Goal: Transaction & Acquisition: Purchase product/service

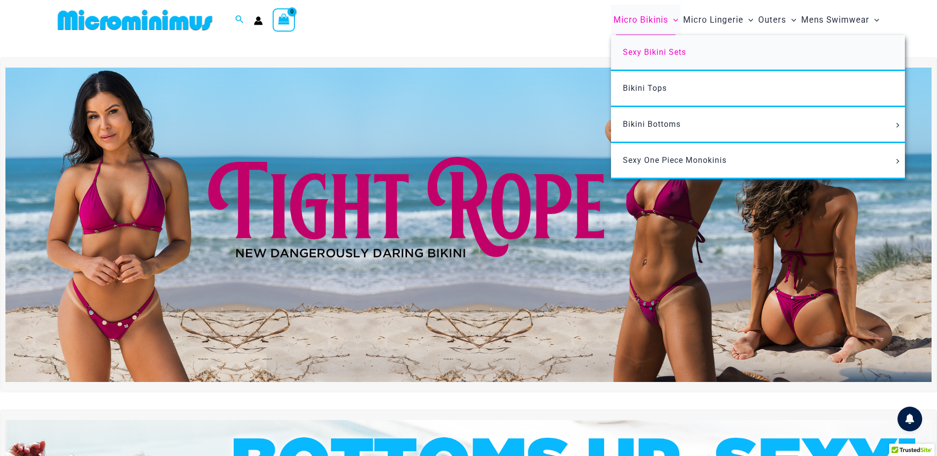
type input "**********"
click at [656, 55] on span "Sexy Bikini Sets" at bounding box center [654, 51] width 63 height 9
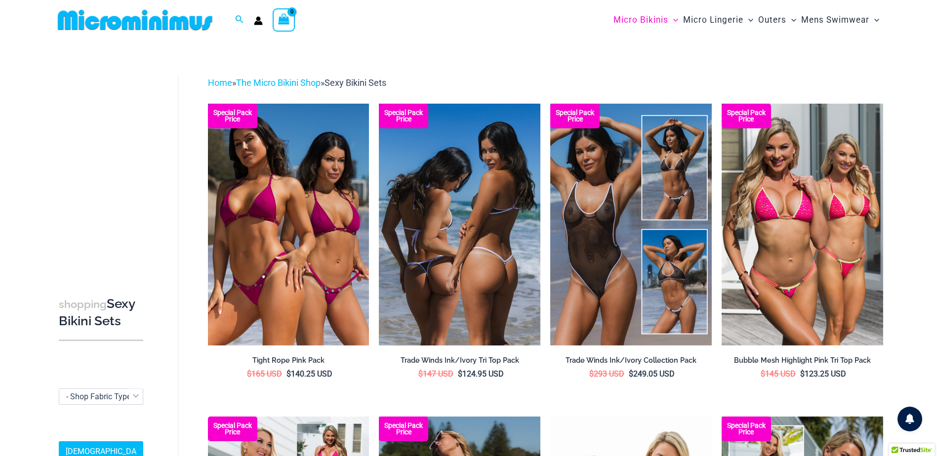
type input "**********"
click at [491, 292] on img at bounding box center [460, 225] width 162 height 242
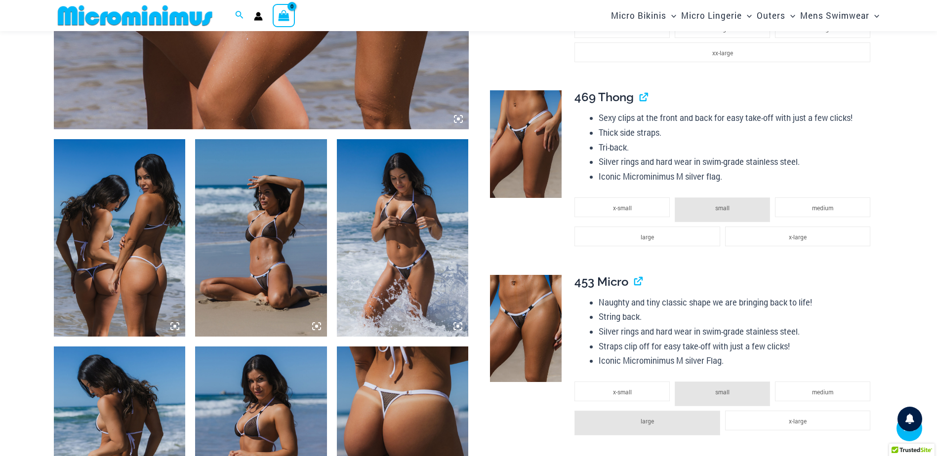
scroll to position [568, 0]
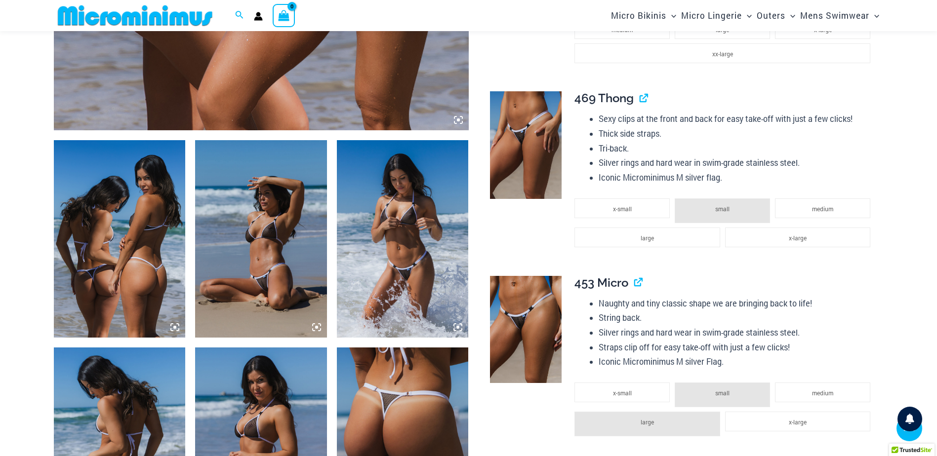
type input "**********"
click at [426, 251] on img at bounding box center [403, 239] width 132 height 198
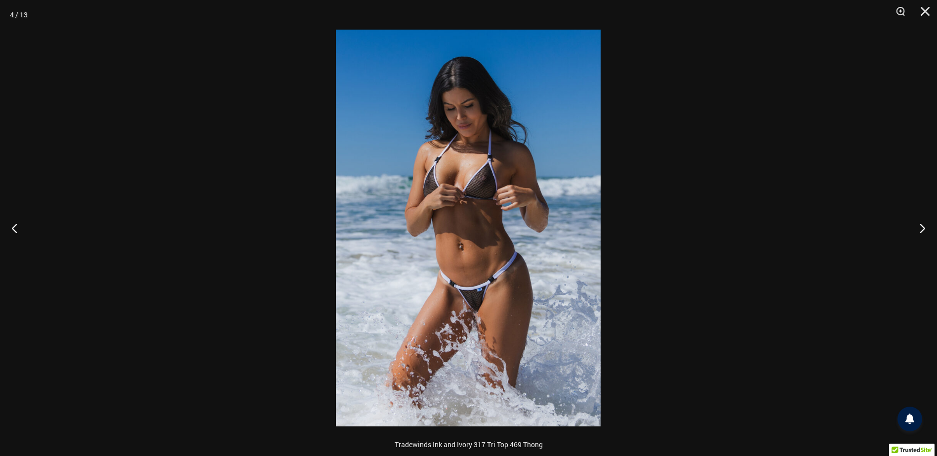
click at [505, 241] on img at bounding box center [468, 228] width 265 height 397
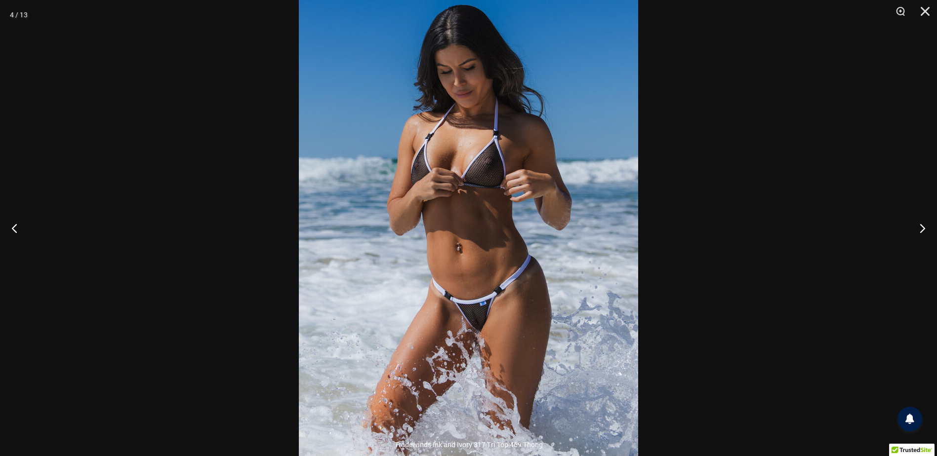
click at [813, 225] on div at bounding box center [468, 228] width 937 height 456
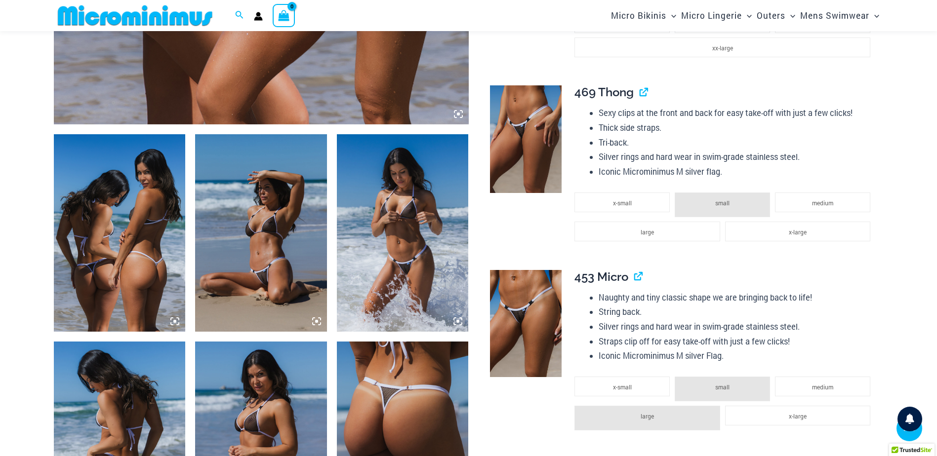
scroll to position [650, 0]
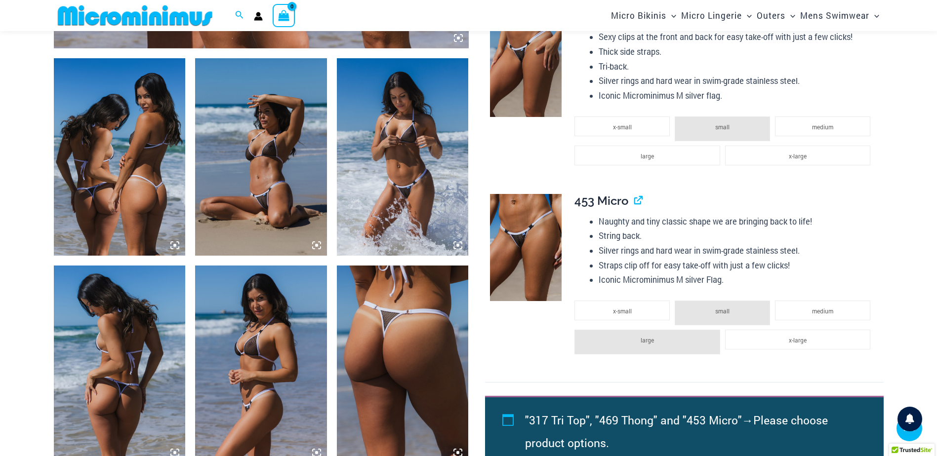
click at [254, 199] on img at bounding box center [261, 157] width 132 height 198
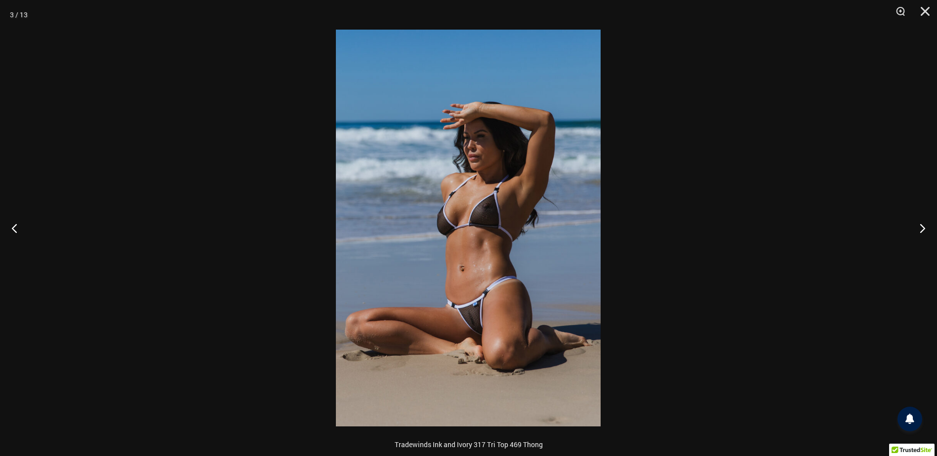
click at [467, 316] on img at bounding box center [468, 228] width 265 height 397
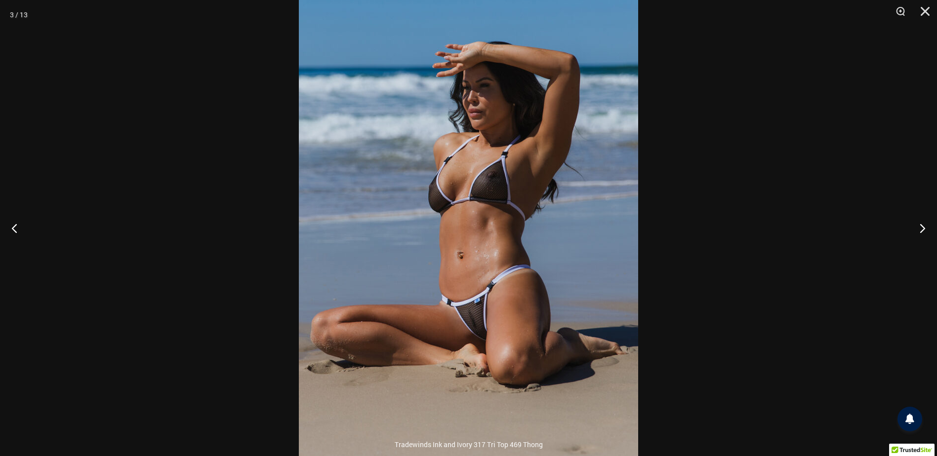
click at [823, 142] on div at bounding box center [468, 228] width 937 height 456
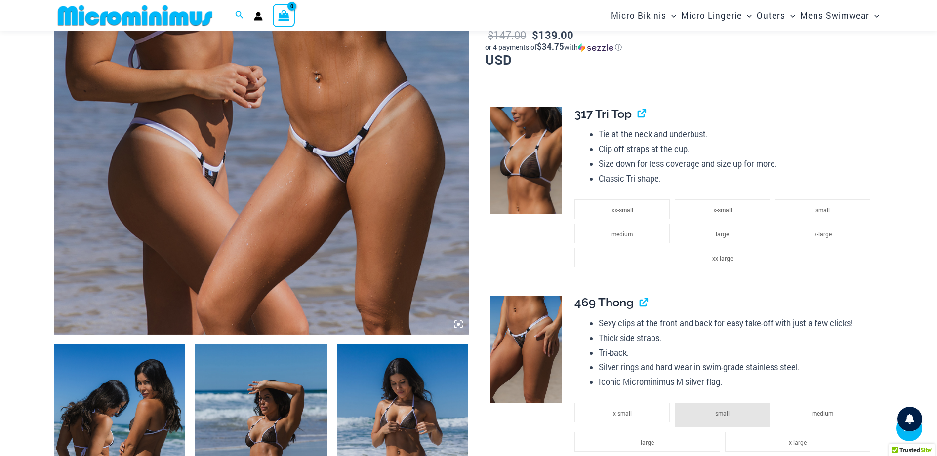
scroll to position [156, 0]
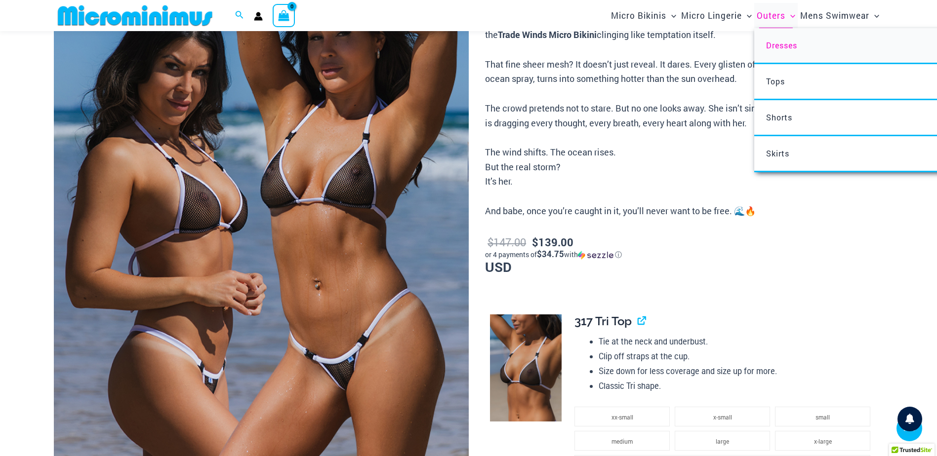
click at [776, 45] on span "Dresses" at bounding box center [781, 45] width 31 height 10
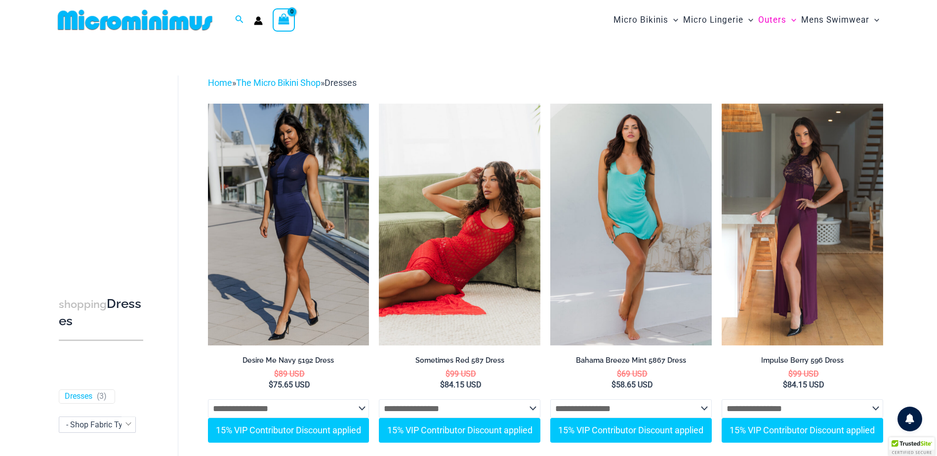
type input "**********"
click at [488, 295] on img at bounding box center [460, 225] width 162 height 242
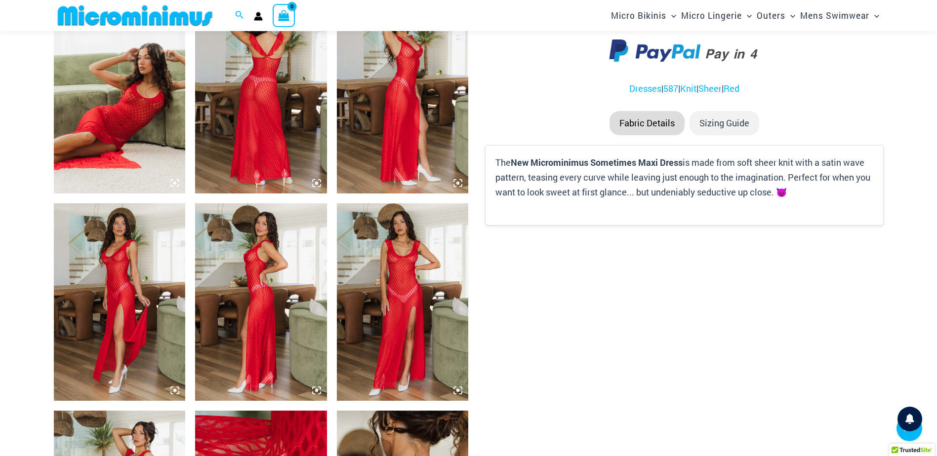
scroll to position [718, 0]
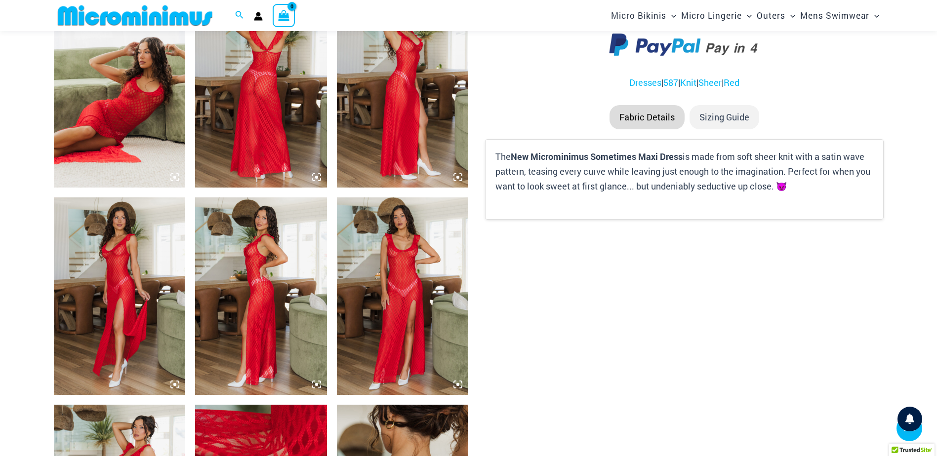
type input "**********"
click at [404, 288] on img at bounding box center [403, 297] width 132 height 198
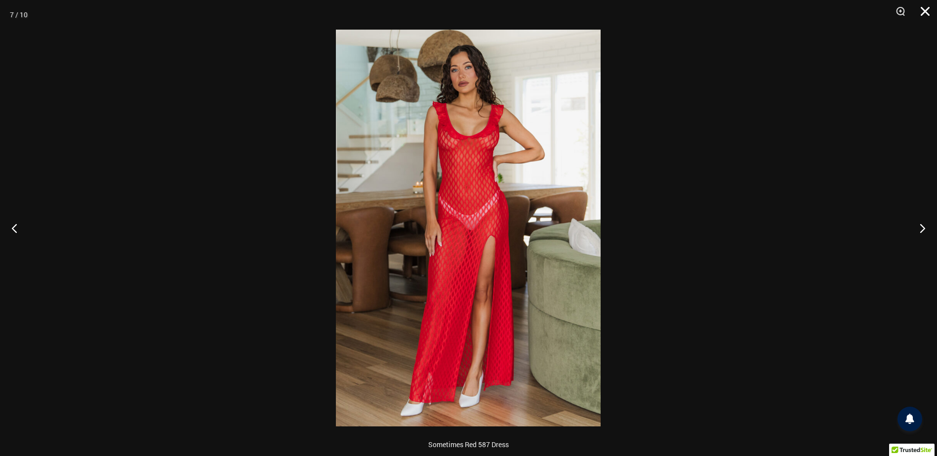
click at [925, 3] on button "Close" at bounding box center [921, 15] width 25 height 30
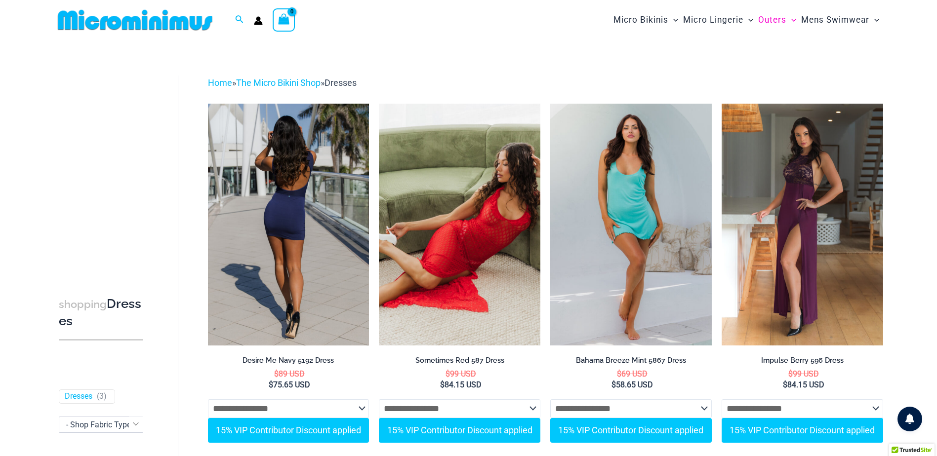
click at [278, 257] on img at bounding box center [289, 225] width 162 height 242
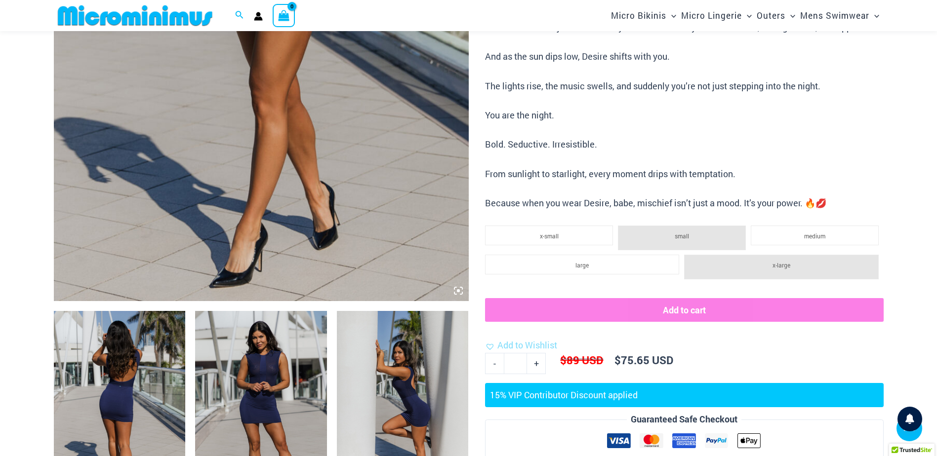
scroll to position [569, 0]
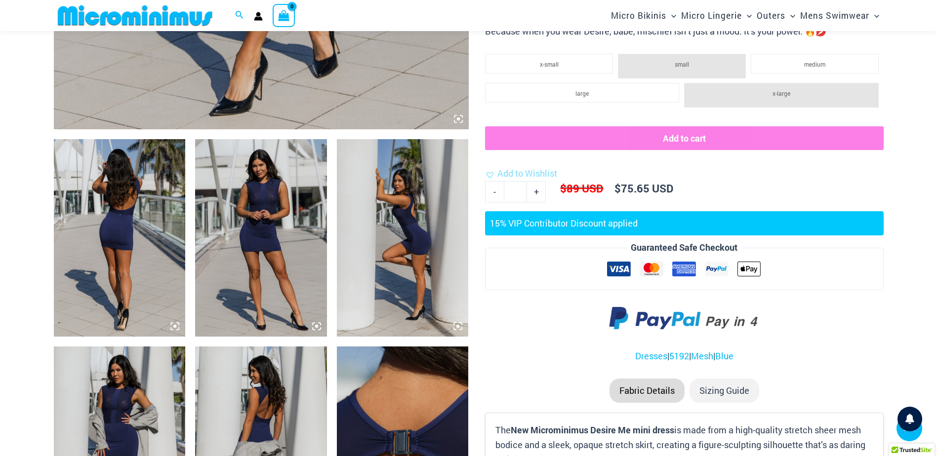
type input "**********"
click at [265, 246] on img at bounding box center [261, 238] width 132 height 198
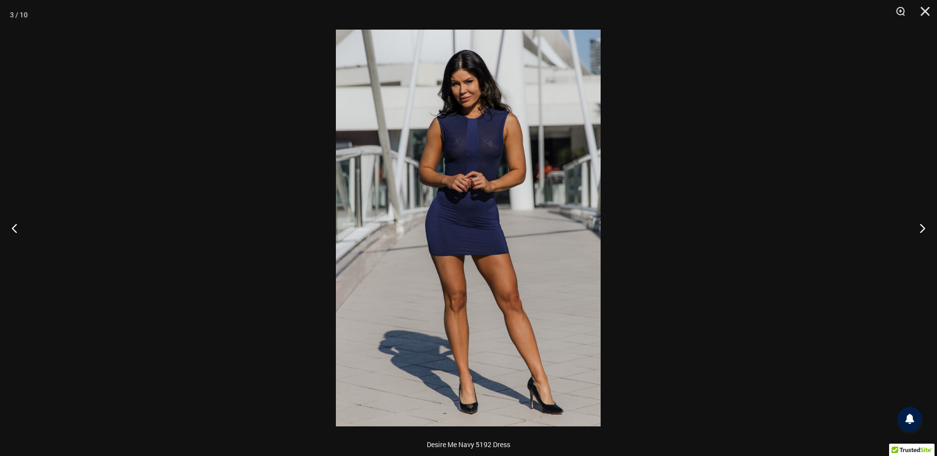
click at [484, 228] on img at bounding box center [468, 228] width 265 height 397
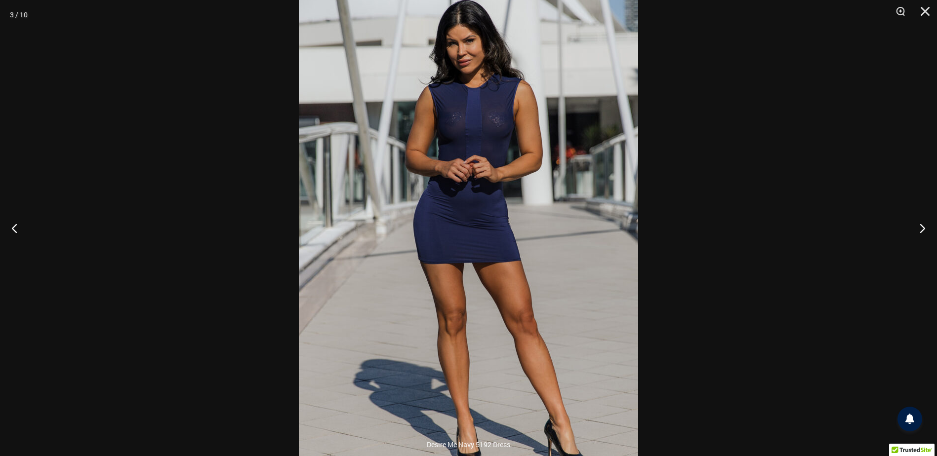
click at [837, 92] on div at bounding box center [468, 228] width 937 height 456
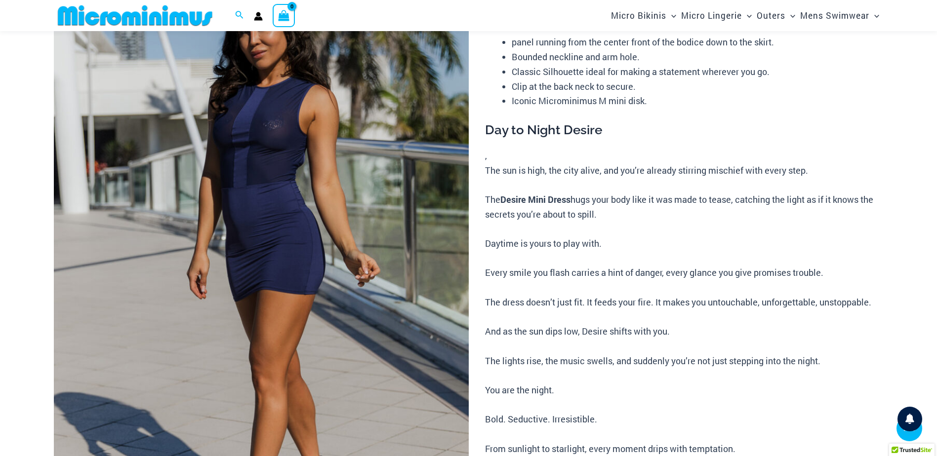
scroll to position [0, 0]
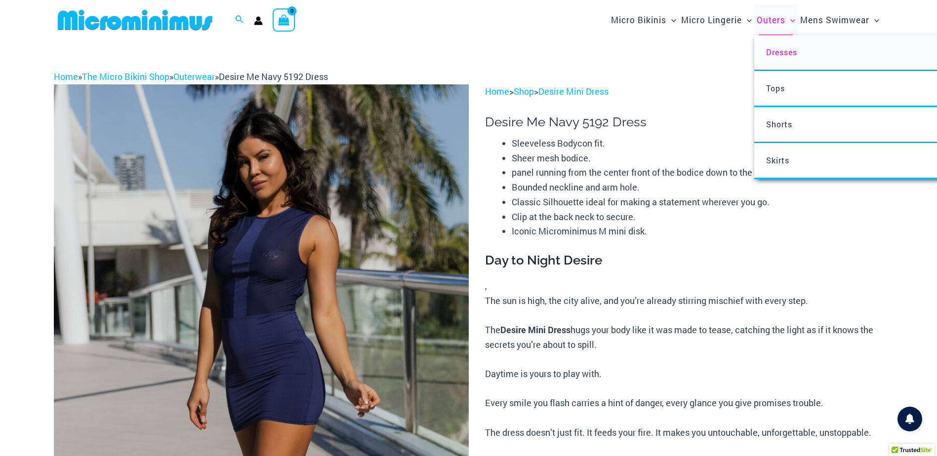
click at [786, 54] on span "Dresses" at bounding box center [781, 52] width 31 height 10
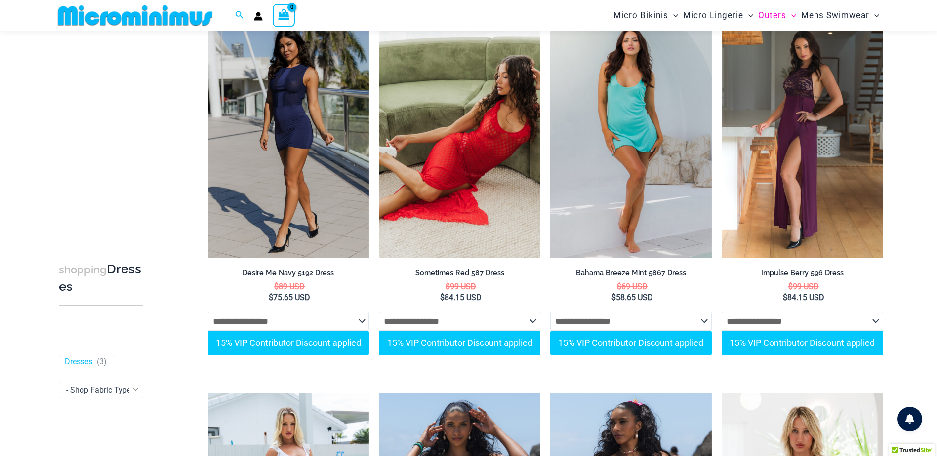
scroll to position [56, 0]
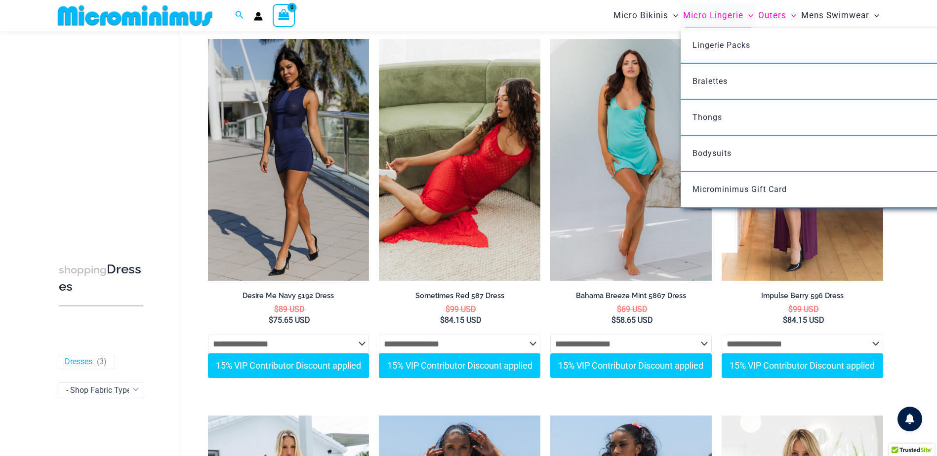
type input "**********"
click at [729, 15] on span "Micro Lingerie" at bounding box center [713, 15] width 60 height 25
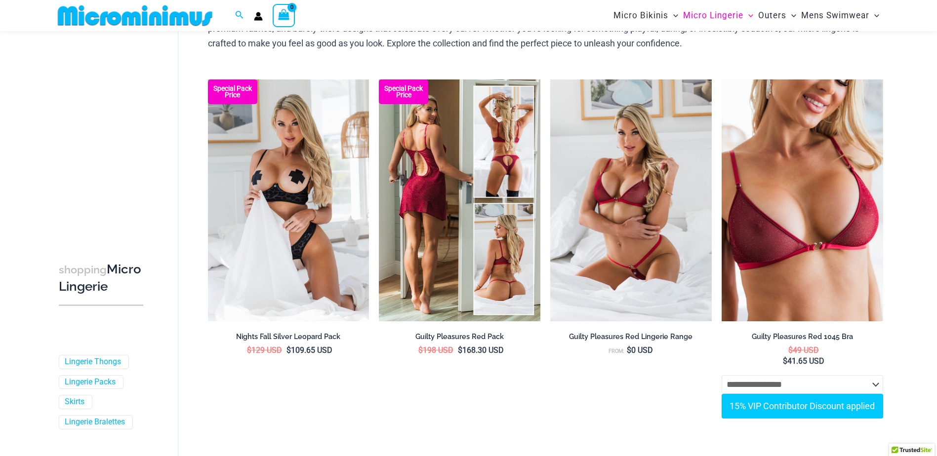
scroll to position [60, 0]
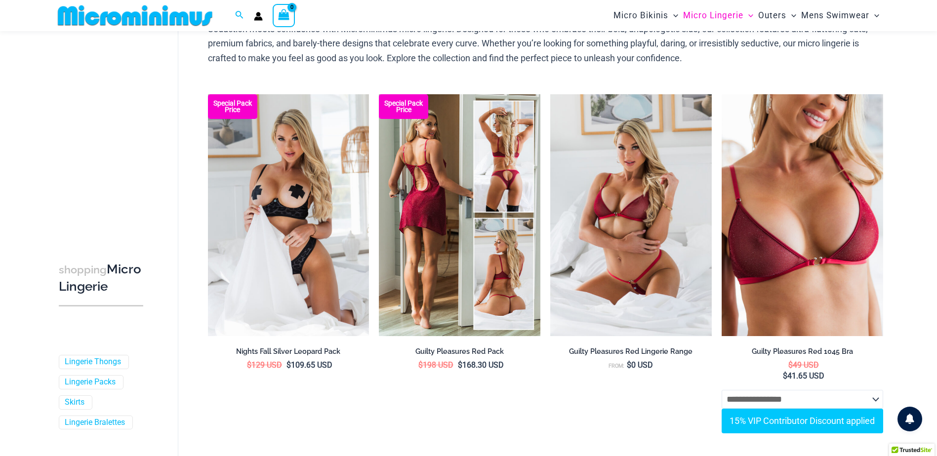
type input "**********"
click at [466, 237] on img at bounding box center [460, 215] width 162 height 242
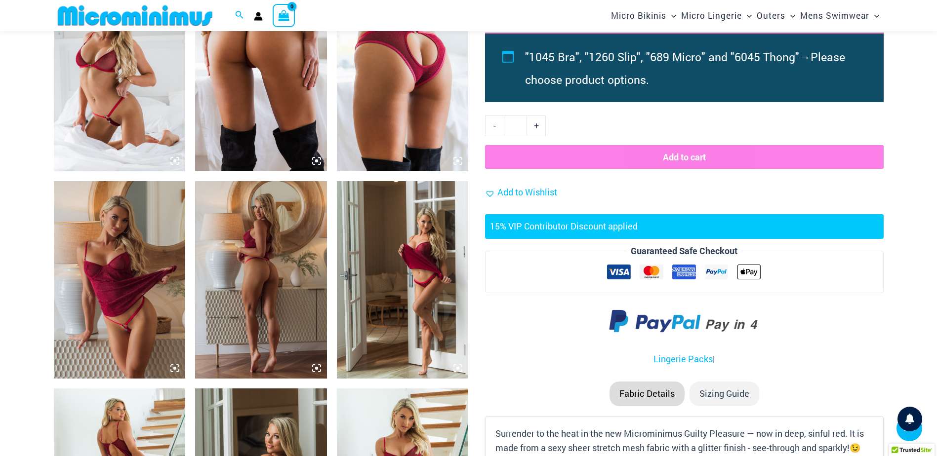
scroll to position [1144, 0]
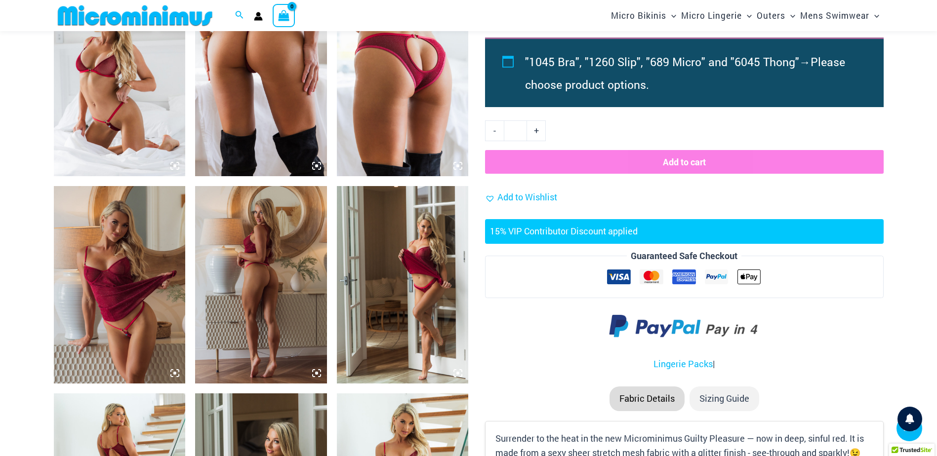
type input "**********"
click at [134, 294] on img at bounding box center [120, 285] width 132 height 198
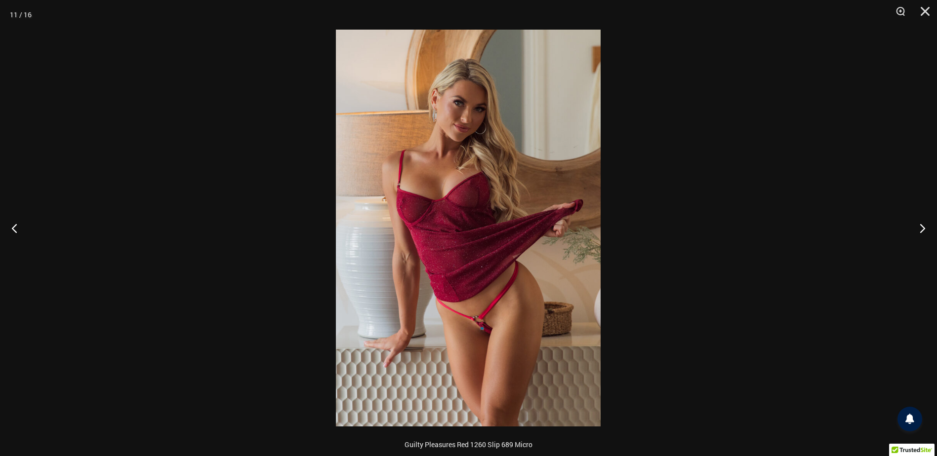
click at [488, 262] on img at bounding box center [468, 228] width 265 height 397
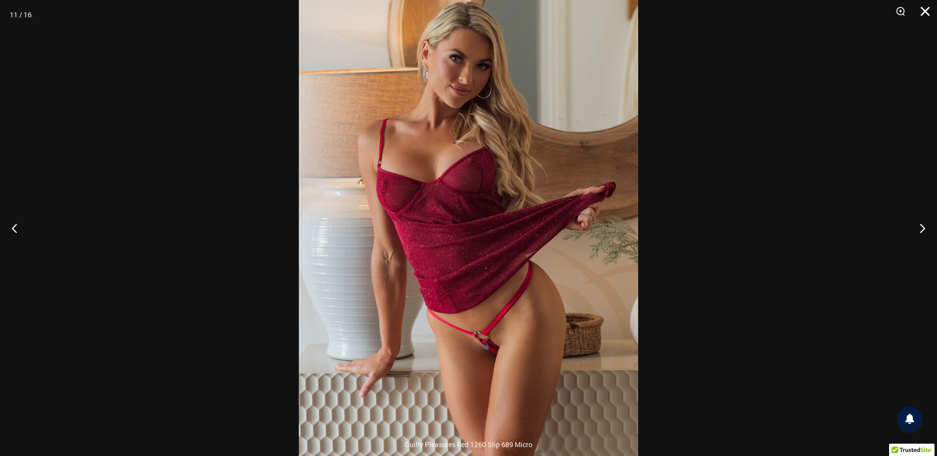
click at [923, 13] on button "Close" at bounding box center [921, 15] width 25 height 30
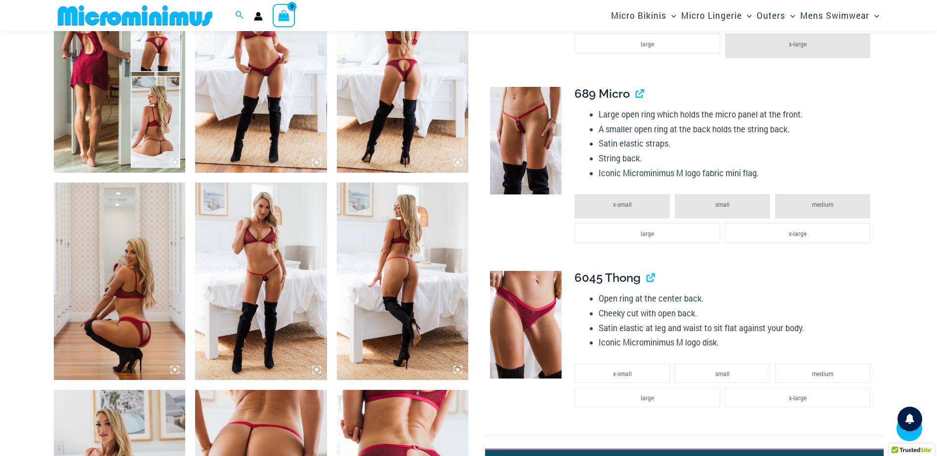
scroll to position [815, 0]
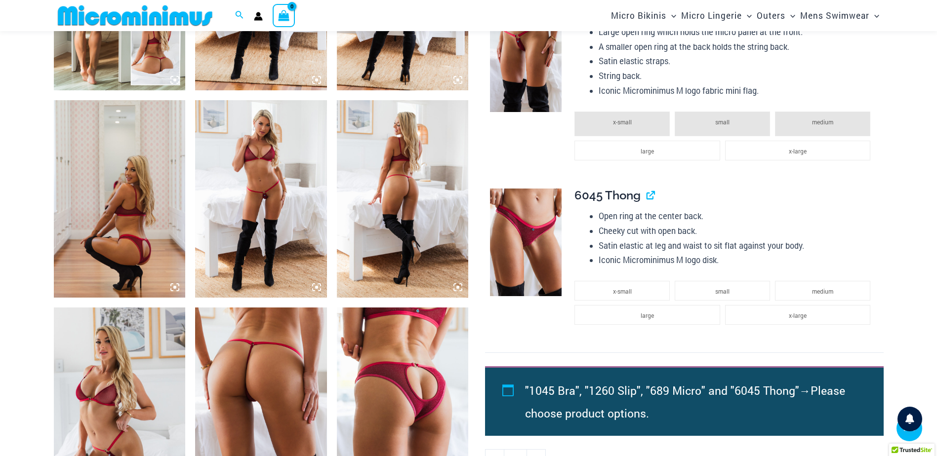
click at [272, 212] on img at bounding box center [261, 199] width 132 height 198
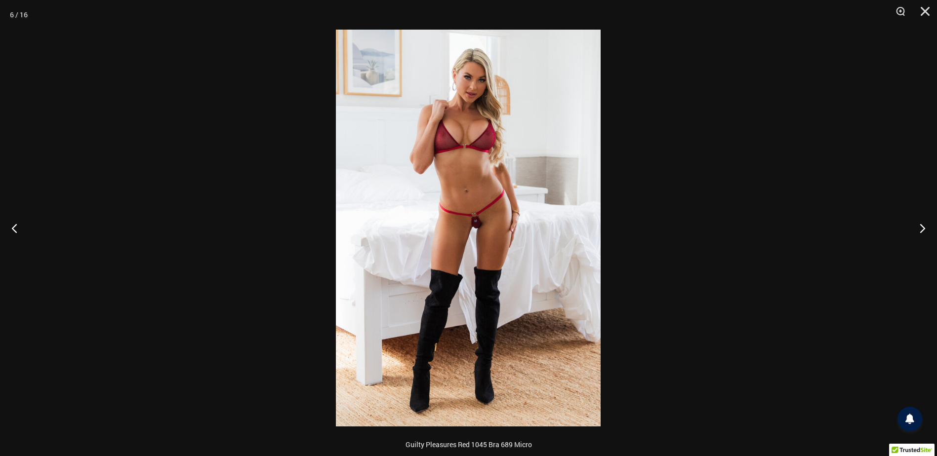
click at [480, 205] on img at bounding box center [468, 228] width 265 height 397
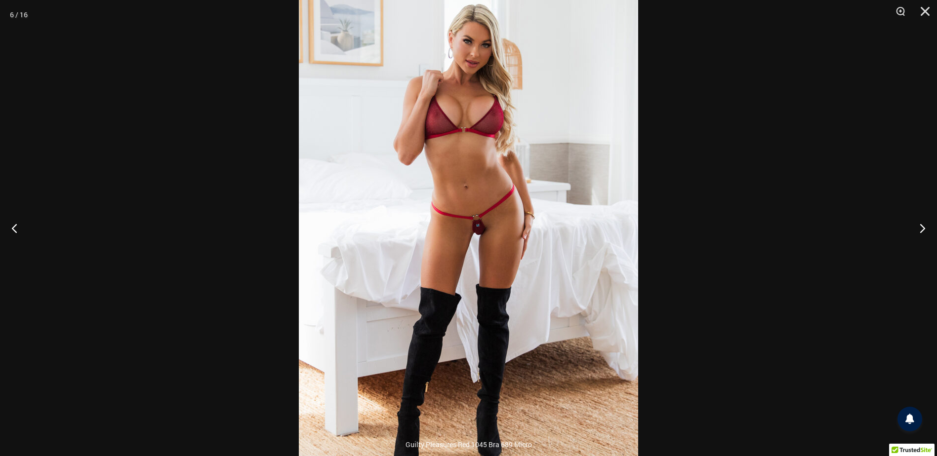
click at [733, 368] on div at bounding box center [468, 228] width 937 height 456
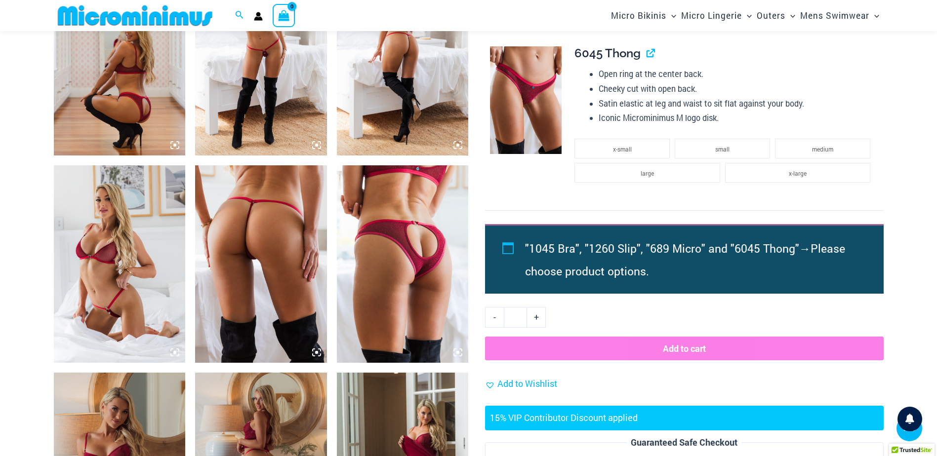
scroll to position [897, 0]
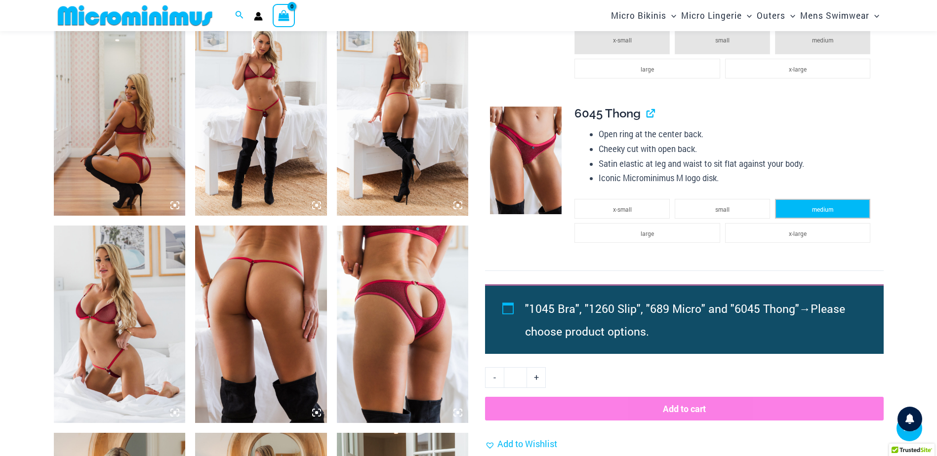
drag, startPoint x: 807, startPoint y: 210, endPoint x: 802, endPoint y: 209, distance: 5.0
click at [807, 210] on li "medium" at bounding box center [822, 209] width 95 height 20
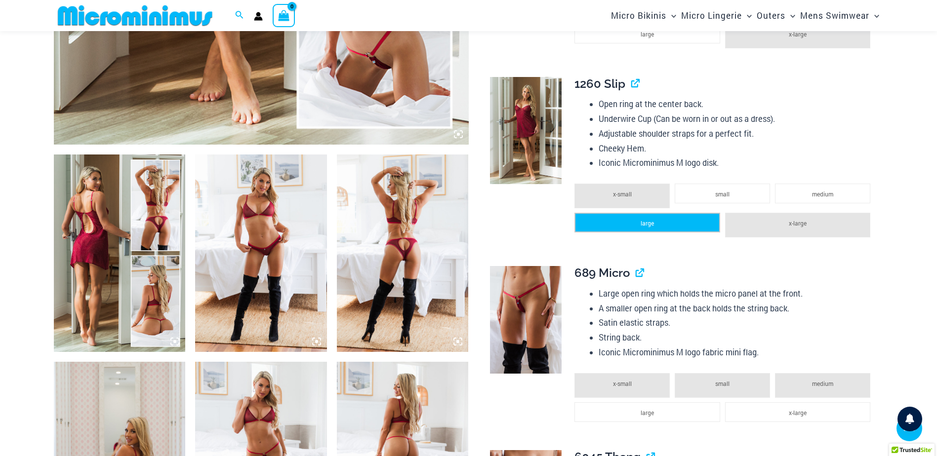
scroll to position [568, 0]
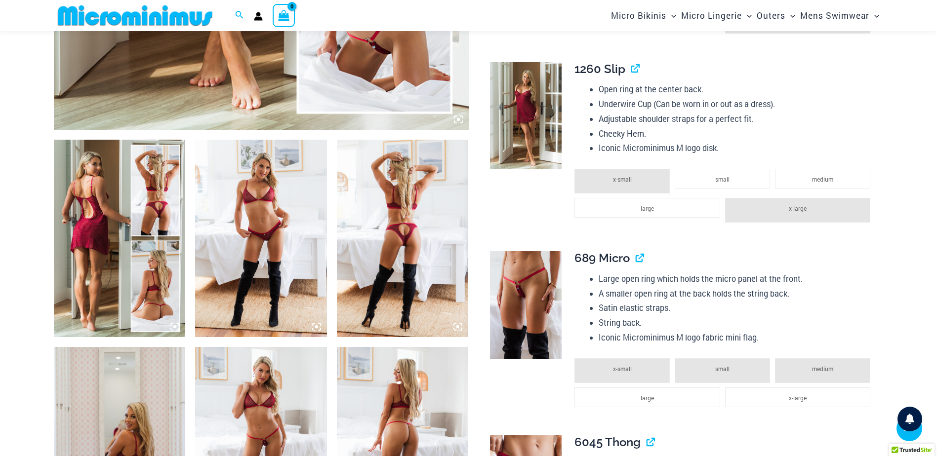
click at [270, 249] on img at bounding box center [261, 239] width 132 height 198
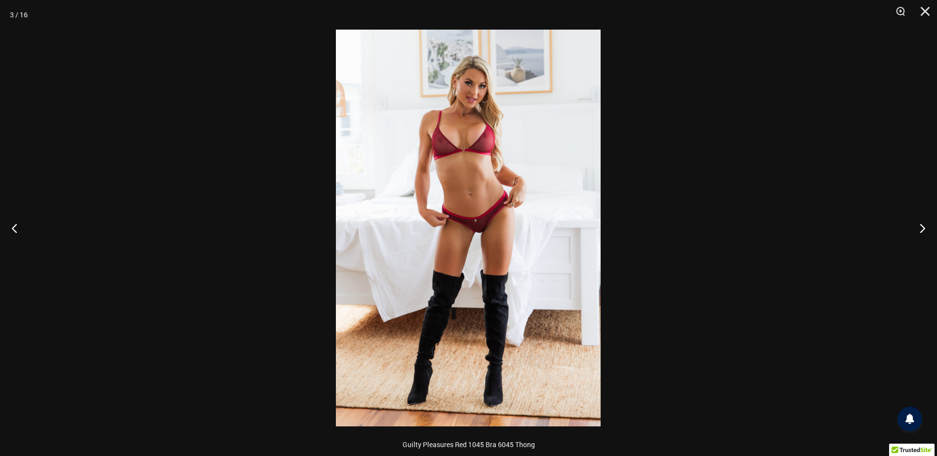
click at [450, 218] on img at bounding box center [468, 228] width 265 height 397
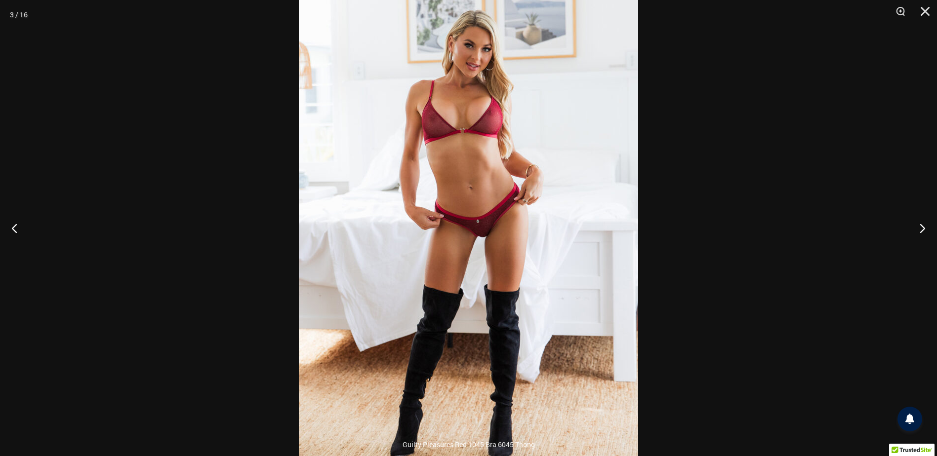
click at [727, 347] on div at bounding box center [468, 228] width 937 height 456
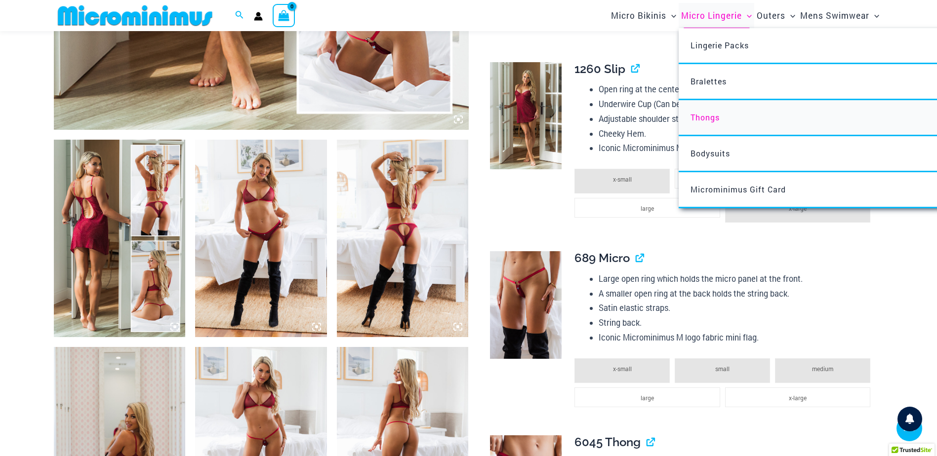
click at [706, 119] on span "Thongs" at bounding box center [705, 117] width 29 height 10
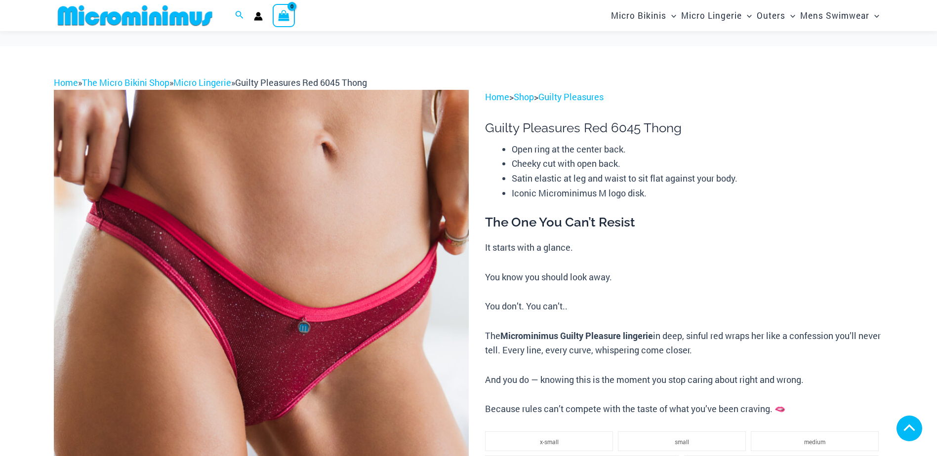
drag, startPoint x: 817, startPoint y: 117, endPoint x: 623, endPoint y: 204, distance: 212.5
click at [817, 432] on li "medium" at bounding box center [815, 442] width 128 height 20
drag, startPoint x: 699, startPoint y: 176, endPoint x: 565, endPoint y: 57, distance: 178.8
type input "**********"
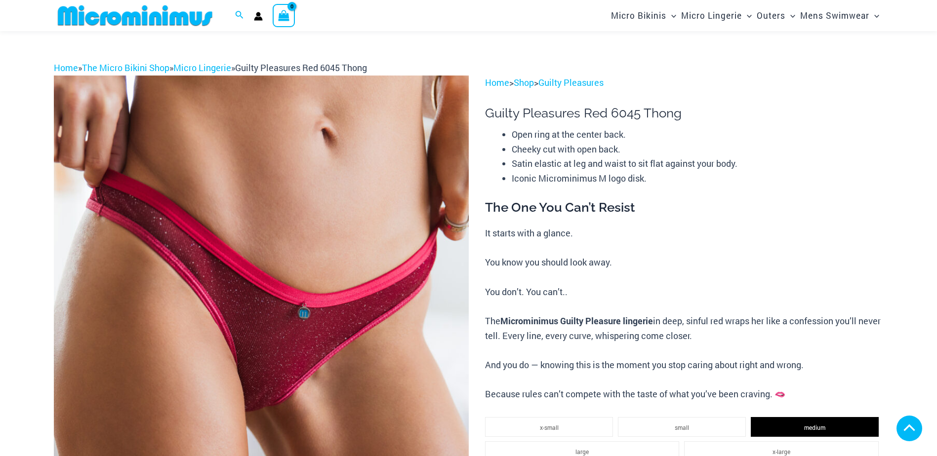
scroll to position [150, 0]
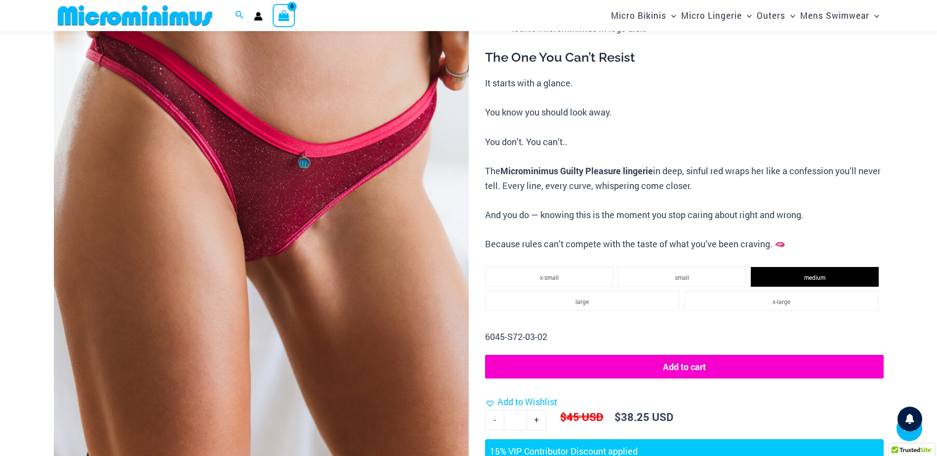
click at [685, 370] on button "Add to cart" at bounding box center [684, 367] width 398 height 24
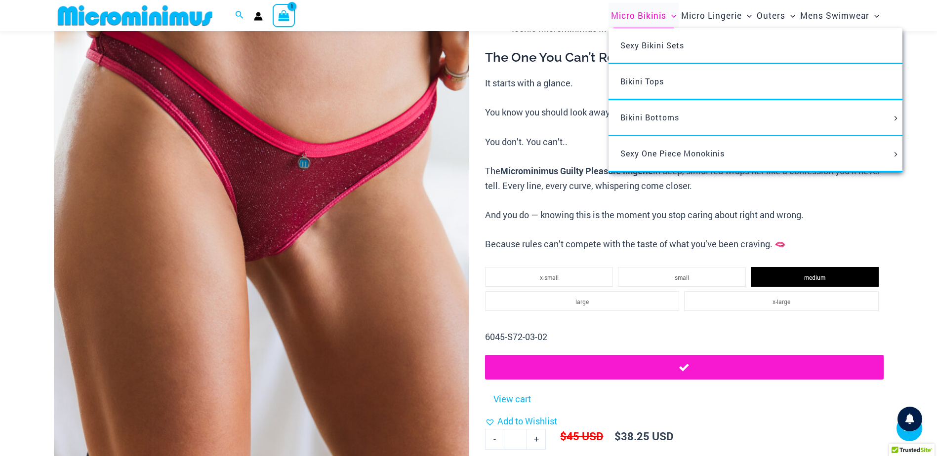
click at [653, 14] on span "Micro Bikinis" at bounding box center [638, 15] width 55 height 25
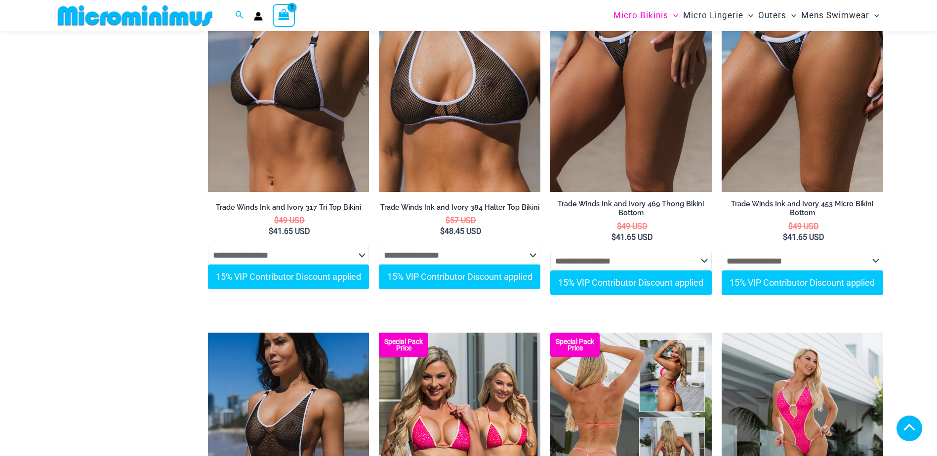
scroll to position [1377, 0]
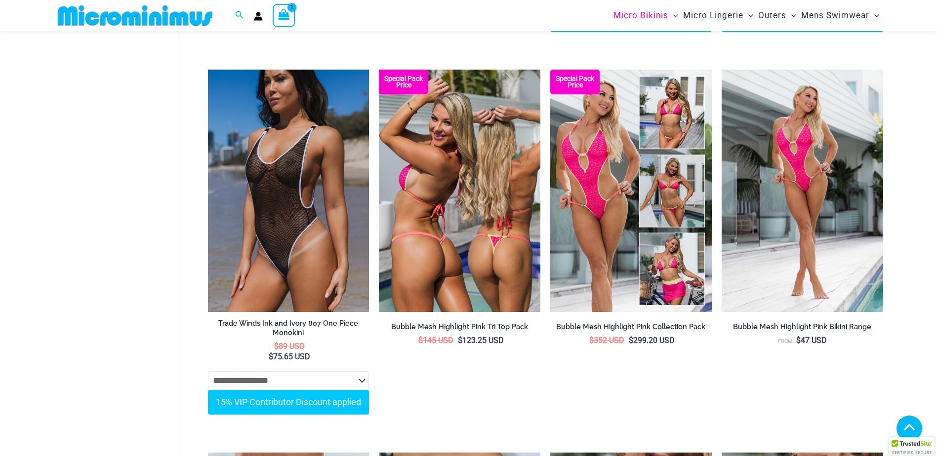
type input "**********"
click at [452, 197] on img at bounding box center [460, 191] width 162 height 242
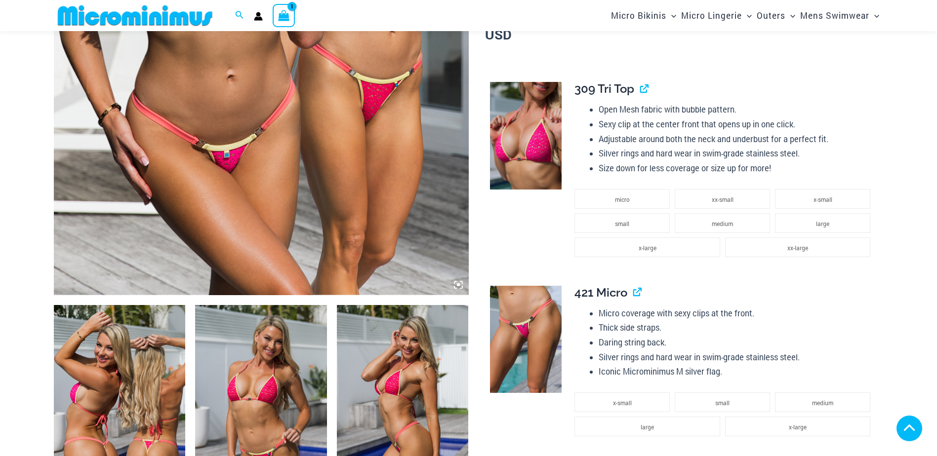
scroll to position [553, 0]
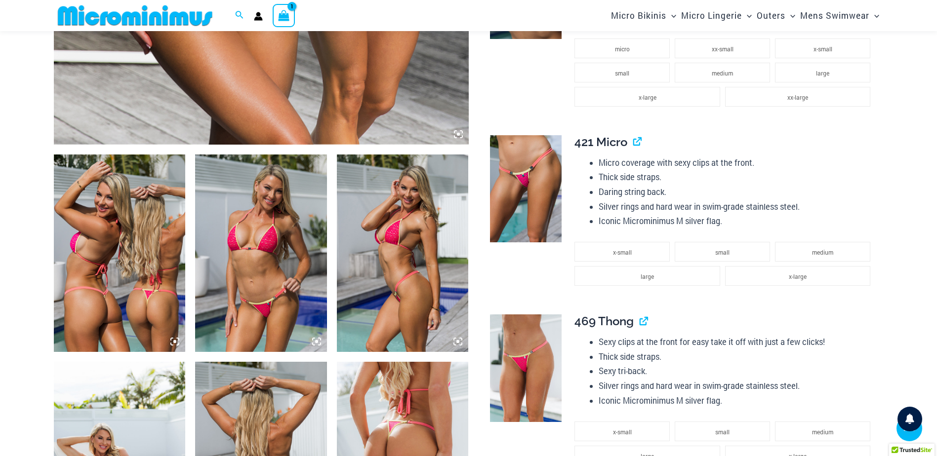
type input "**********"
click at [286, 266] on img at bounding box center [261, 254] width 132 height 198
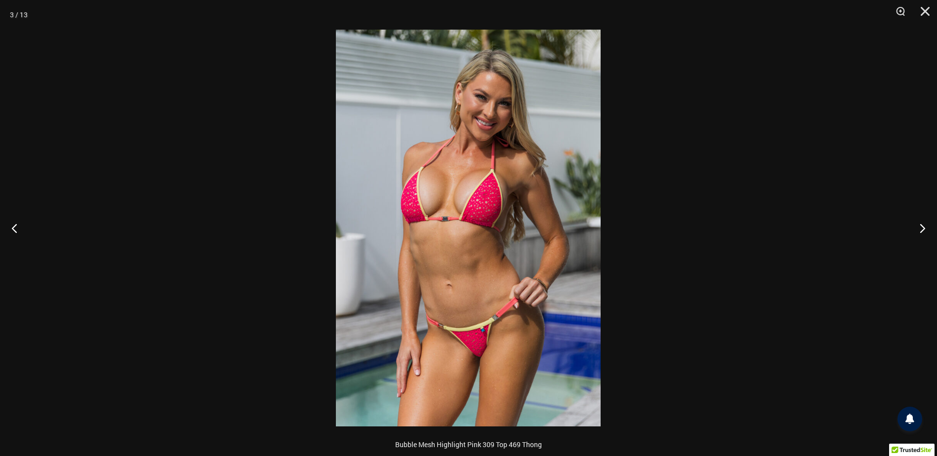
click at [453, 250] on img at bounding box center [468, 228] width 265 height 397
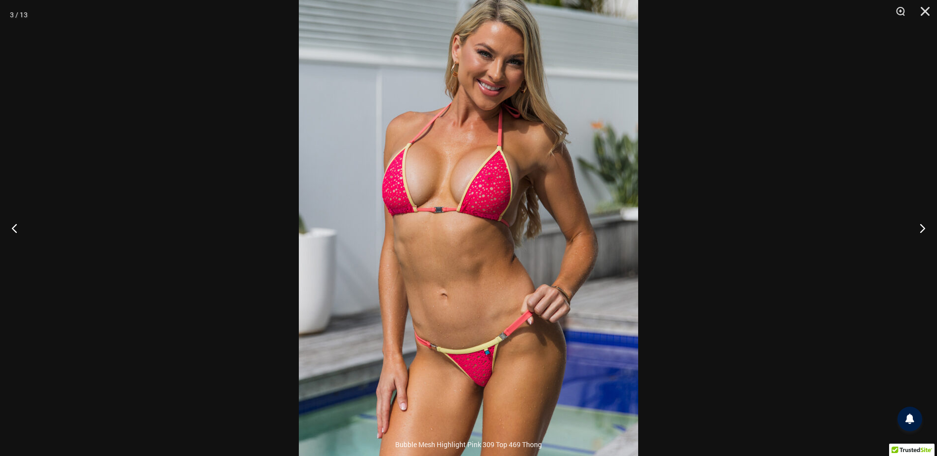
click at [792, 358] on div at bounding box center [468, 228] width 937 height 456
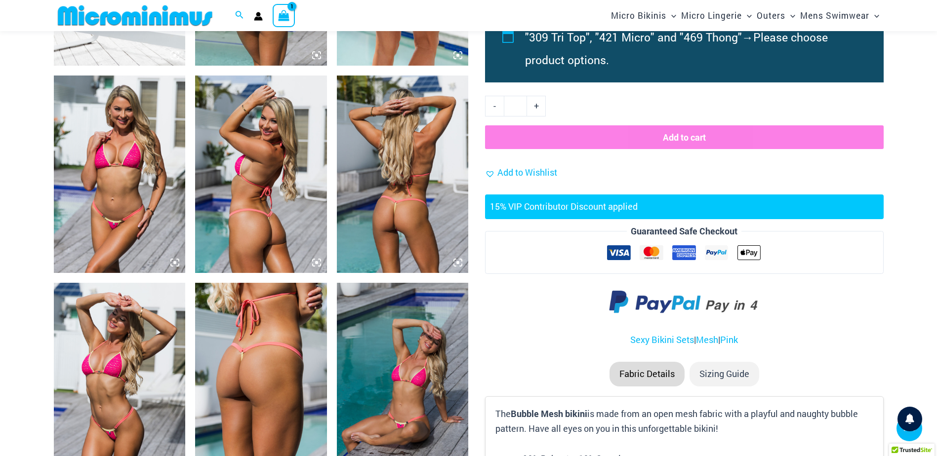
scroll to position [1129, 0]
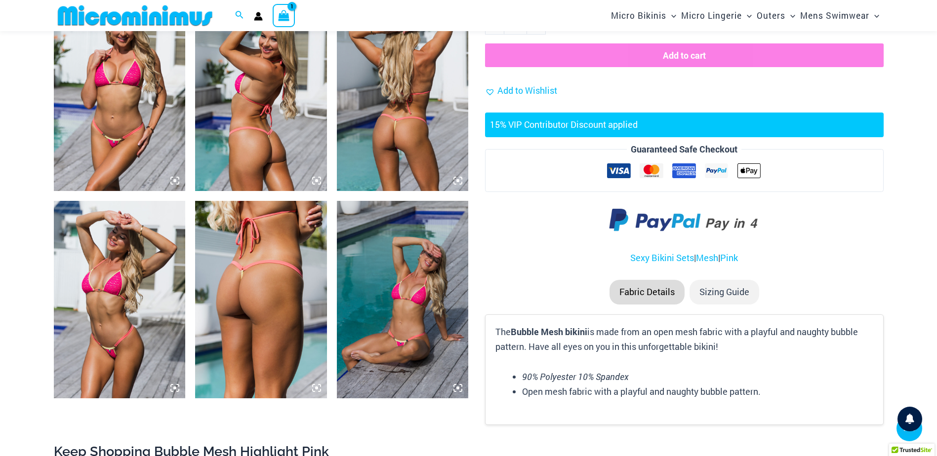
click at [106, 323] on img at bounding box center [120, 300] width 132 height 198
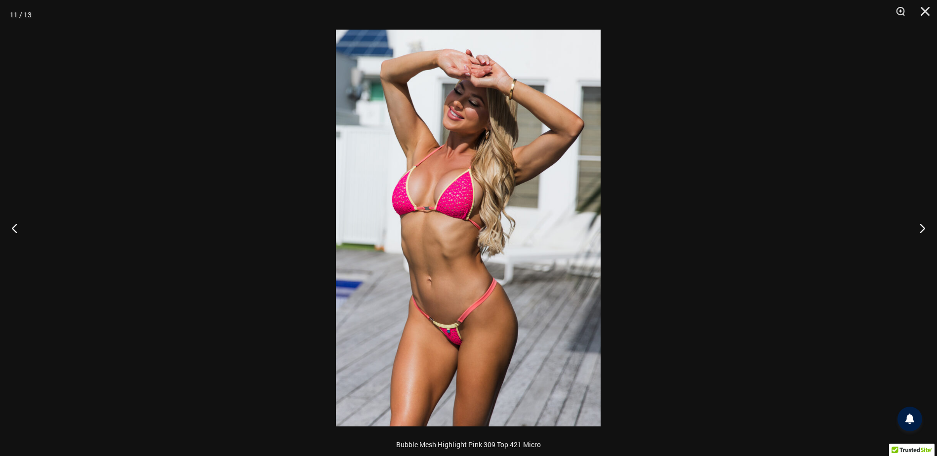
click at [503, 251] on img at bounding box center [468, 228] width 265 height 397
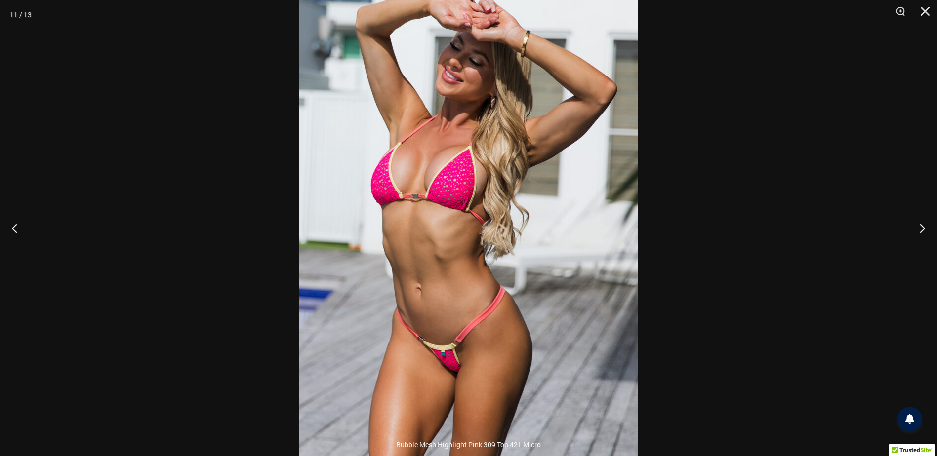
click at [772, 343] on div at bounding box center [468, 228] width 937 height 456
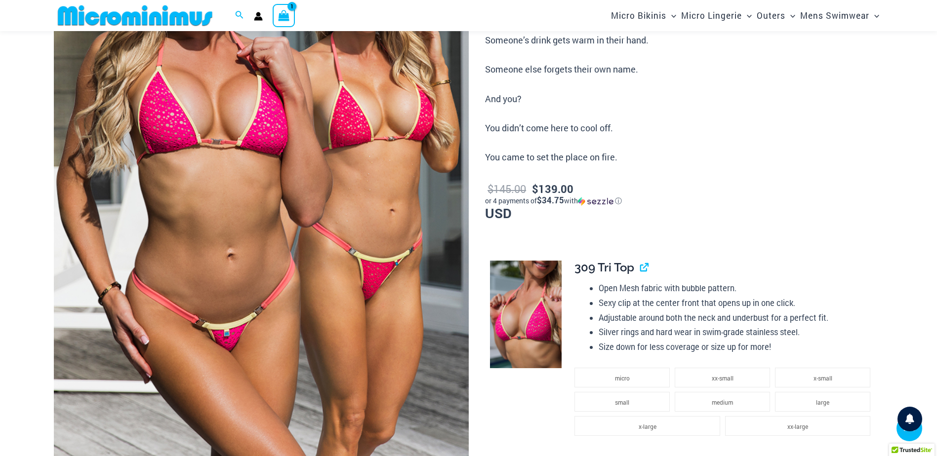
scroll to position [59, 0]
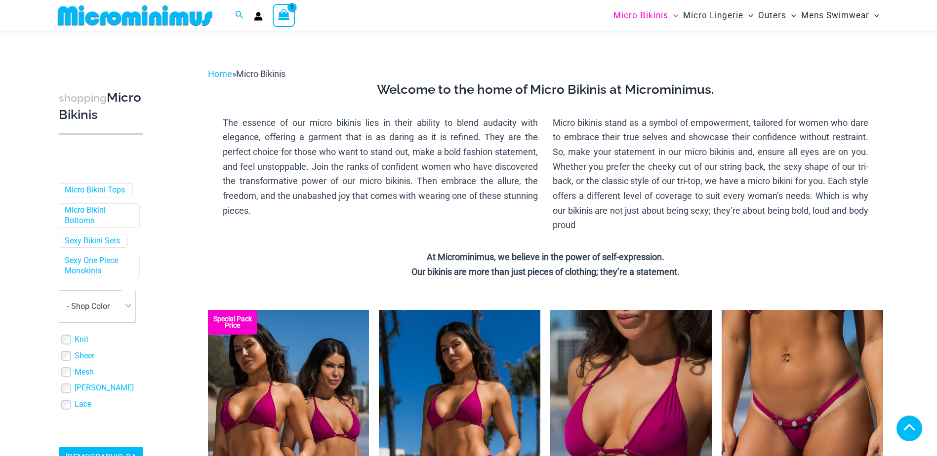
scroll to position [1441, 0]
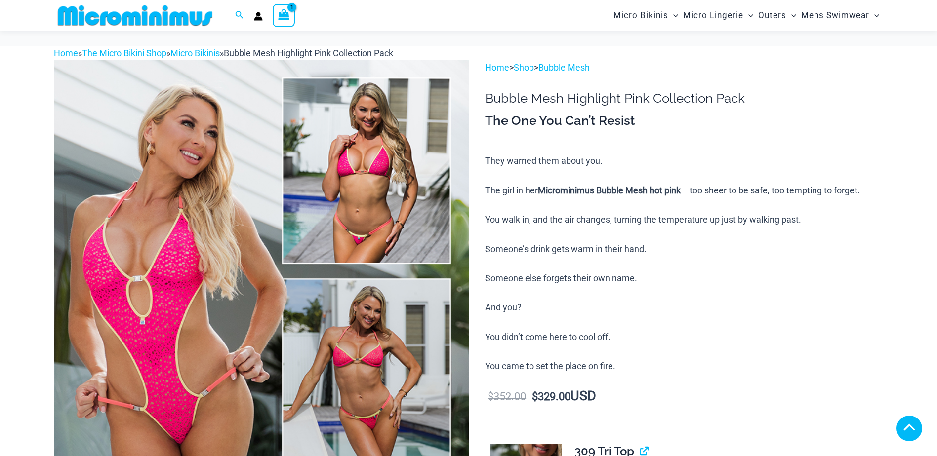
type input "**********"
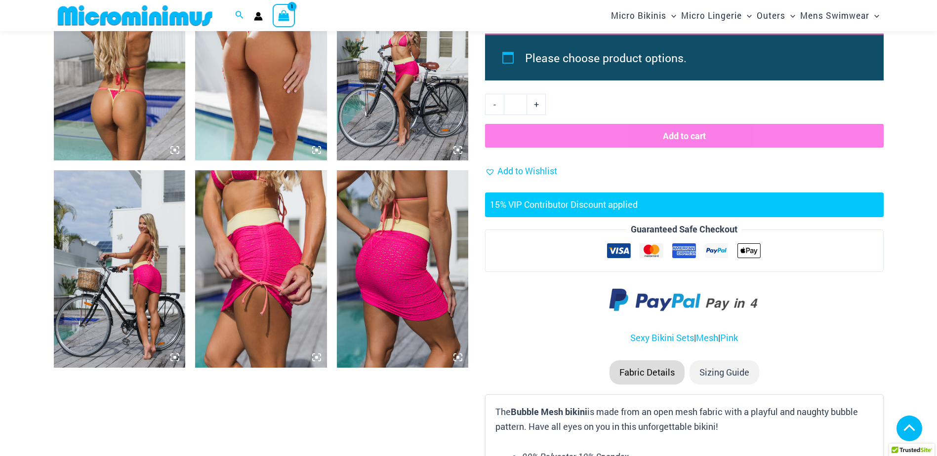
scroll to position [1545, 0]
click at [260, 271] on img at bounding box center [261, 269] width 132 height 198
click at [281, 281] on img at bounding box center [261, 269] width 132 height 198
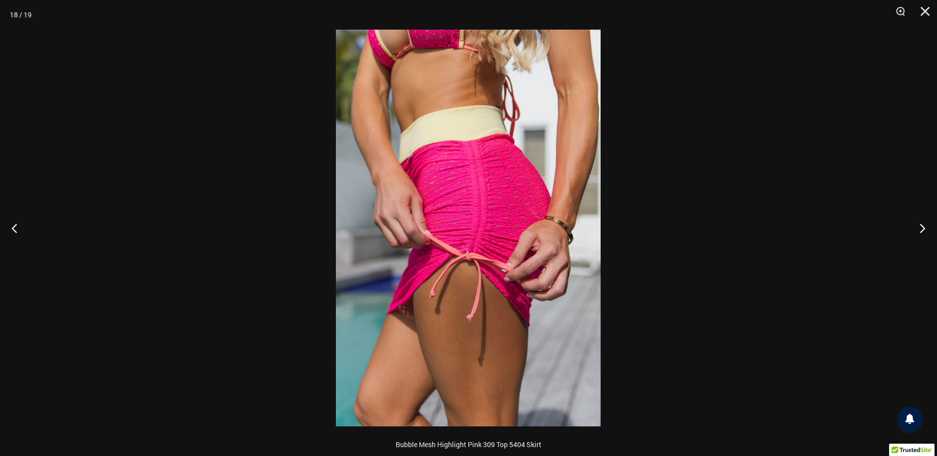
click at [516, 266] on img at bounding box center [468, 228] width 265 height 397
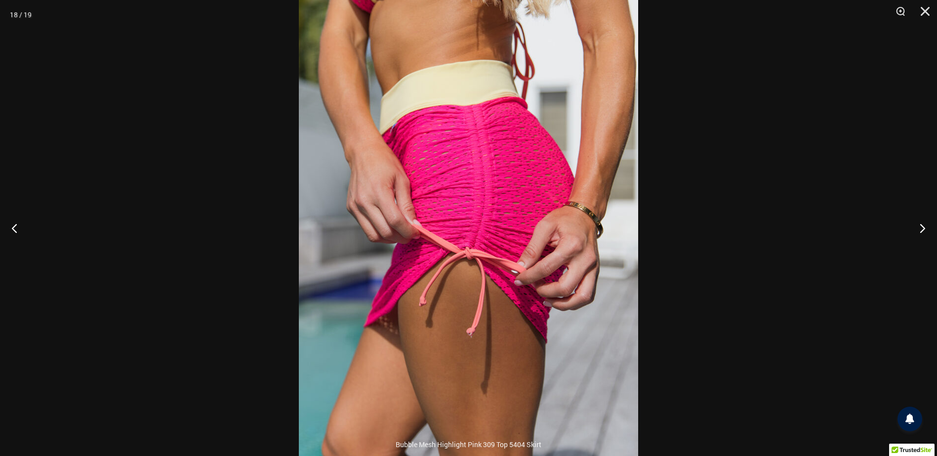
click at [743, 175] on div at bounding box center [468, 228] width 937 height 456
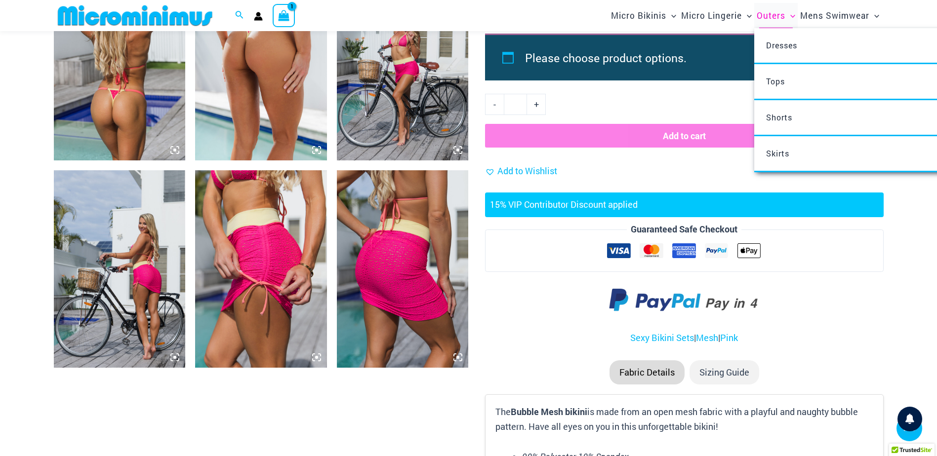
click at [769, 15] on span "Outers" at bounding box center [771, 15] width 29 height 25
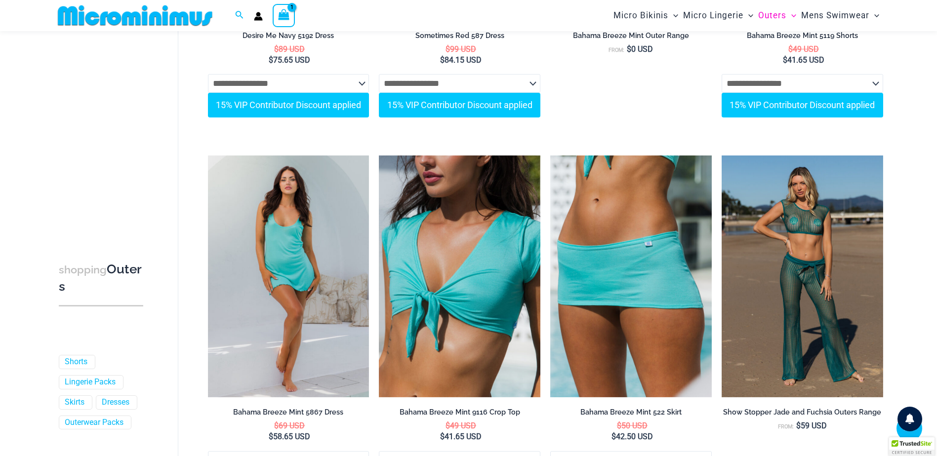
scroll to position [226, 0]
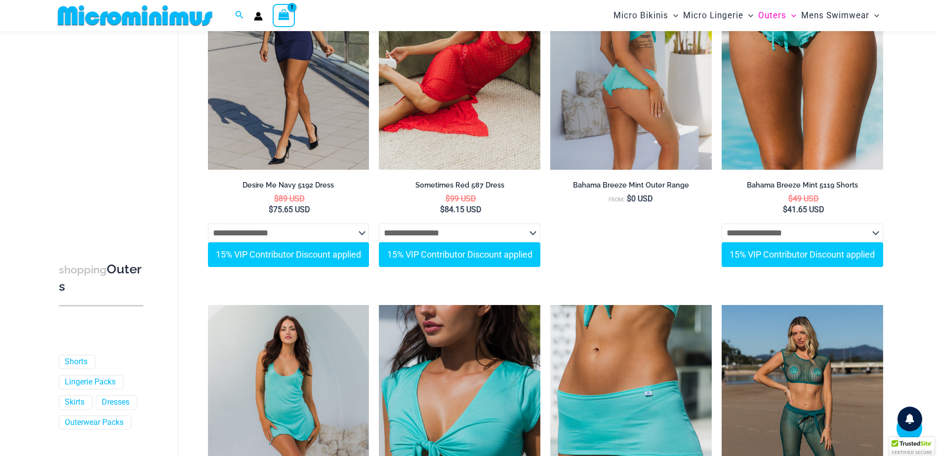
type input "**********"
click at [630, 131] on img at bounding box center [631, 49] width 162 height 242
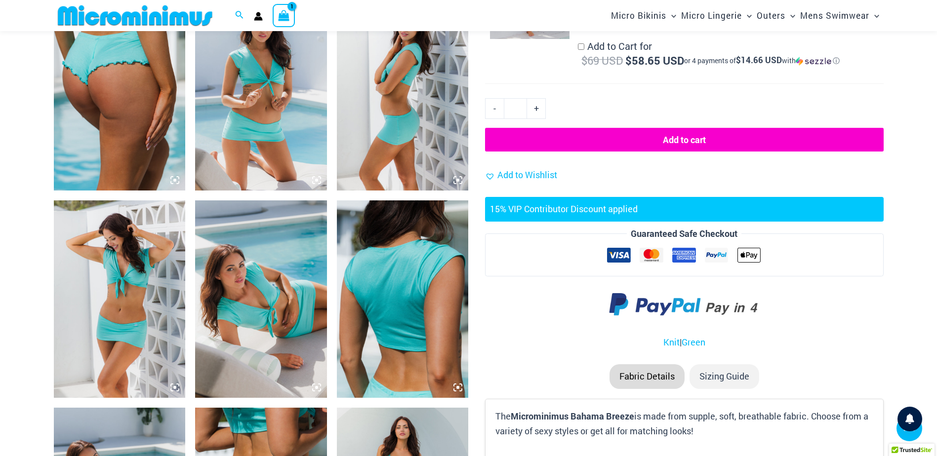
scroll to position [891, 0]
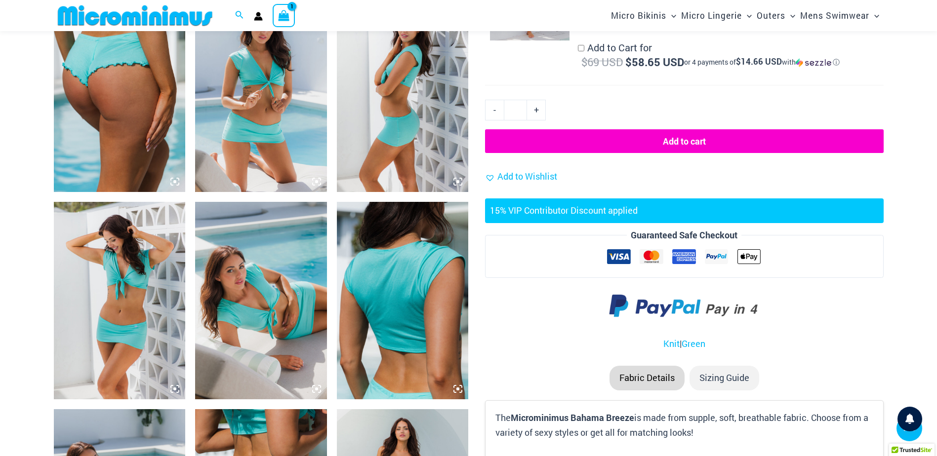
type input "**********"
click at [414, 139] on img at bounding box center [403, 94] width 132 height 198
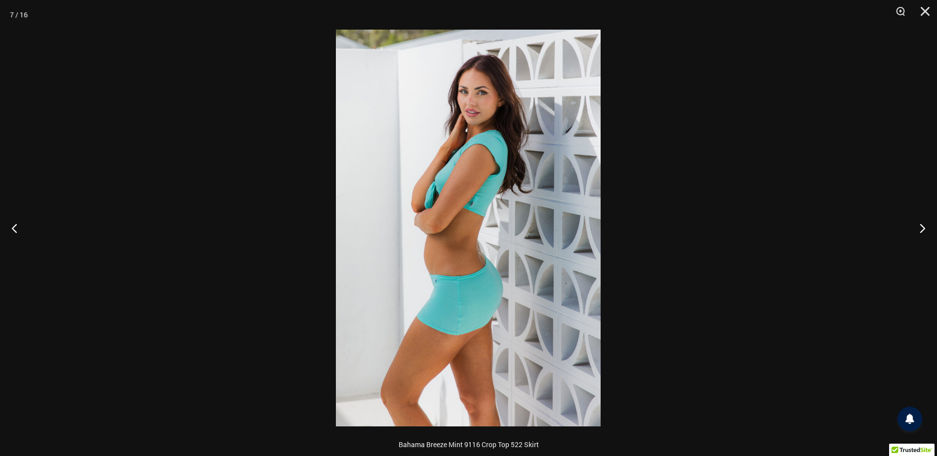
click at [797, 356] on div at bounding box center [468, 228] width 937 height 456
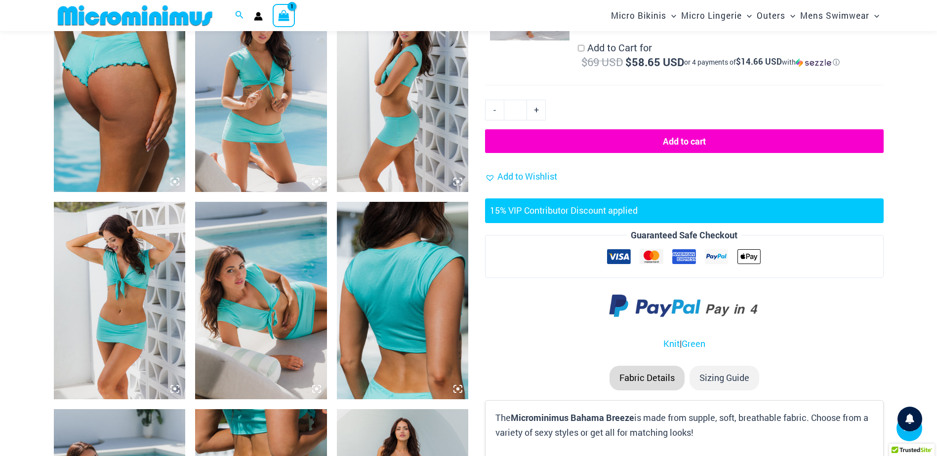
click at [253, 116] on img at bounding box center [261, 94] width 132 height 198
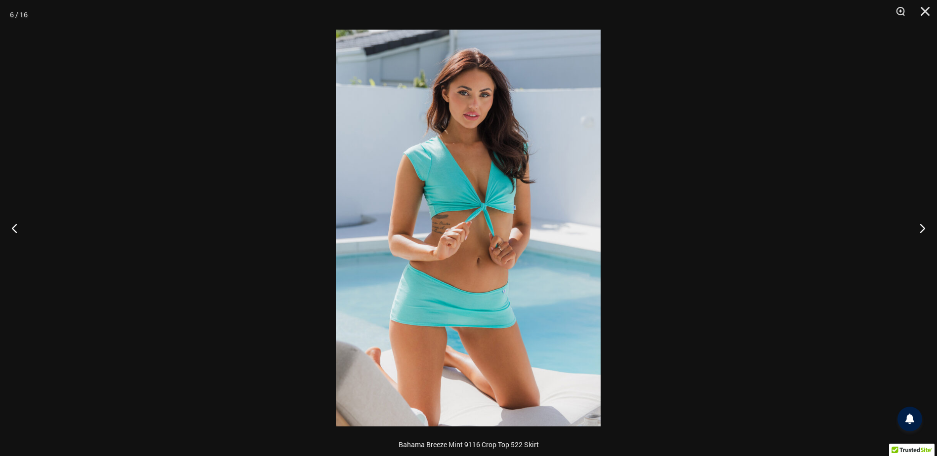
click at [770, 349] on div at bounding box center [468, 228] width 937 height 456
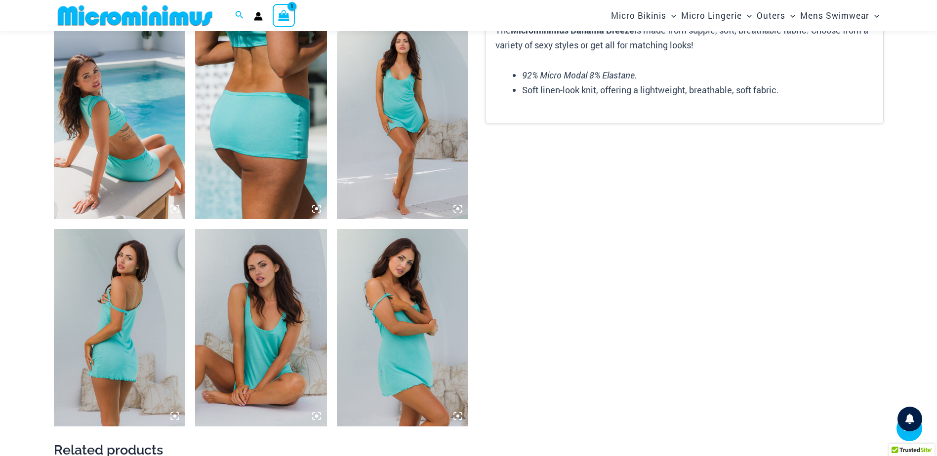
scroll to position [1303, 0]
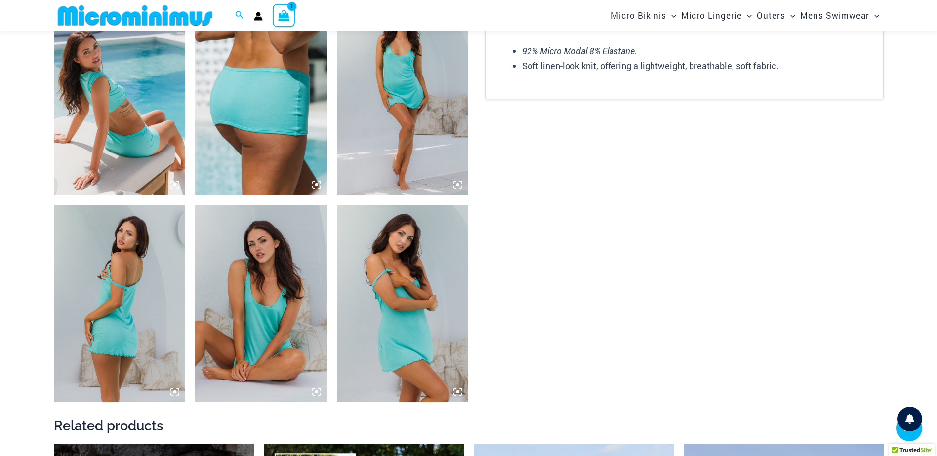
click at [388, 120] on img at bounding box center [403, 97] width 132 height 198
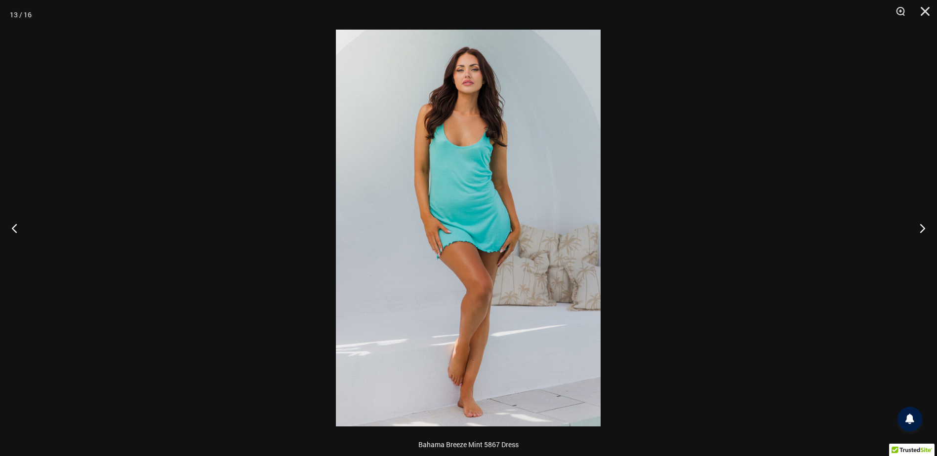
click at [481, 201] on img at bounding box center [468, 228] width 265 height 397
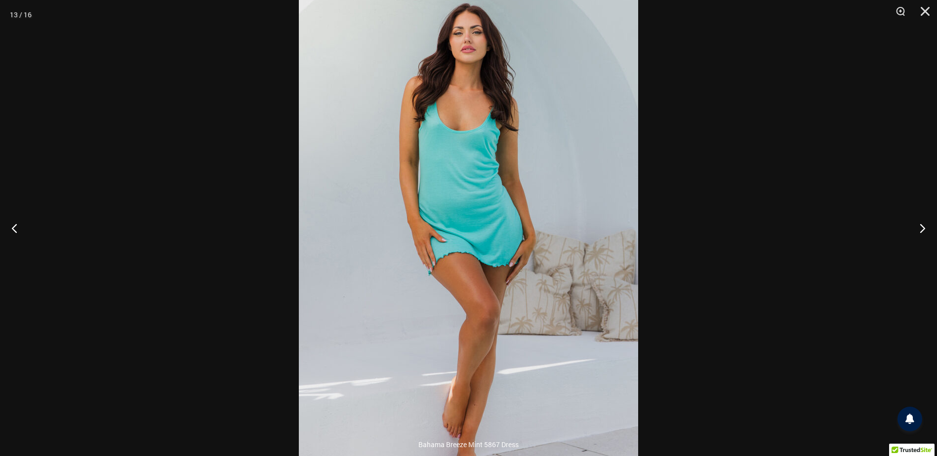
click at [722, 379] on div at bounding box center [468, 228] width 937 height 456
